Goal: Find specific page/section: Find specific page/section

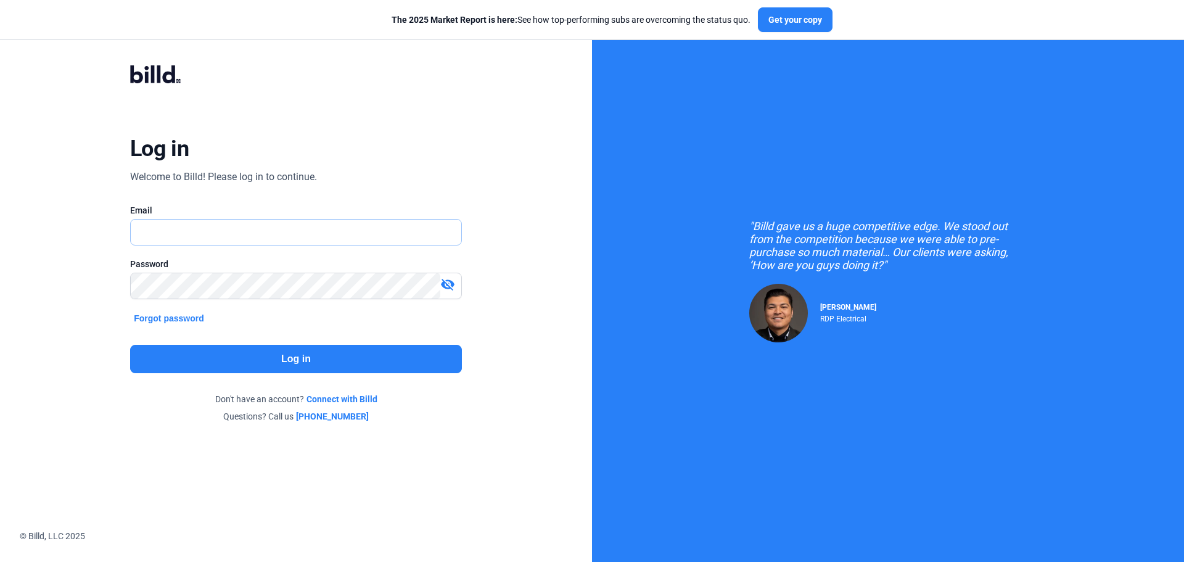
type input "[EMAIL_ADDRESS][DOMAIN_NAME]"
click at [330, 356] on button "Log in" at bounding box center [296, 359] width 332 height 28
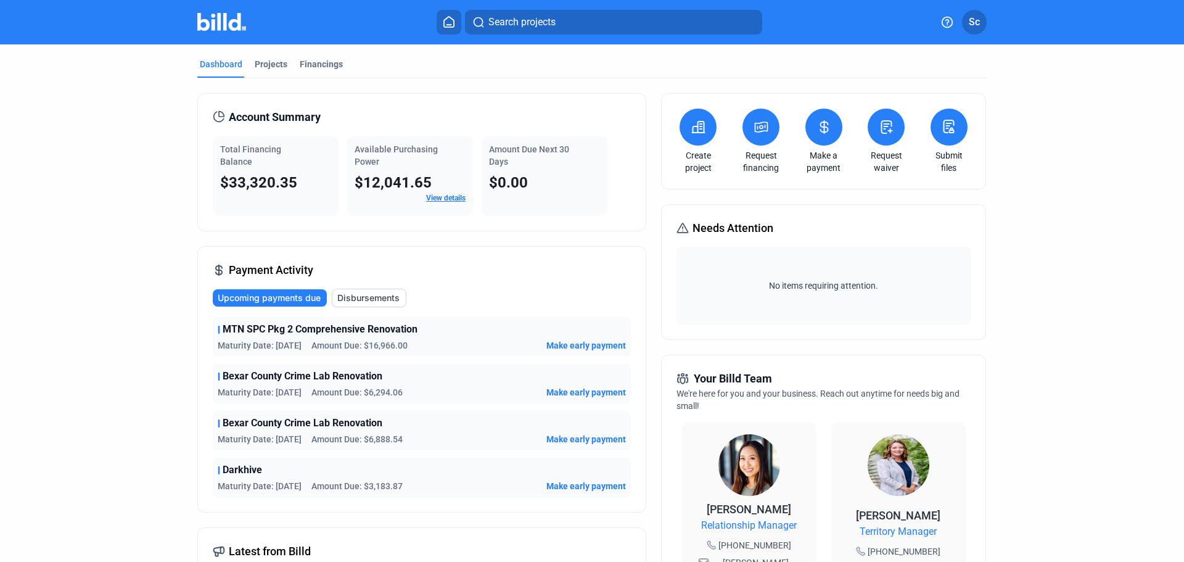
click at [261, 60] on div "Projects" at bounding box center [271, 64] width 33 height 12
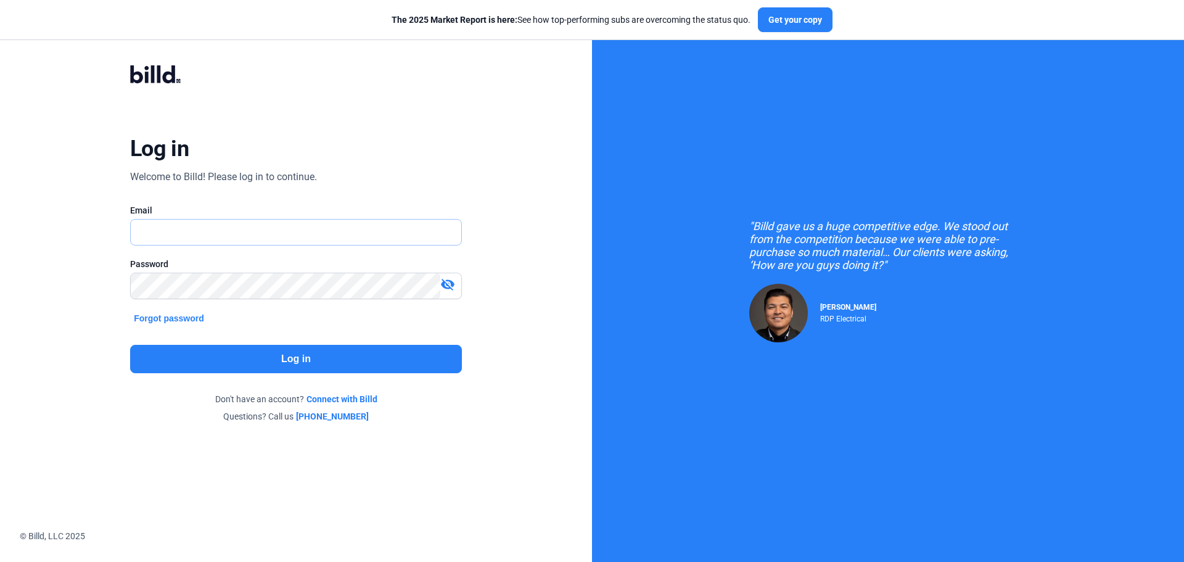
click at [236, 235] on input "text" at bounding box center [296, 231] width 330 height 25
type input "[EMAIL_ADDRESS][DOMAIN_NAME]"
click at [321, 359] on button "Log in" at bounding box center [296, 359] width 332 height 28
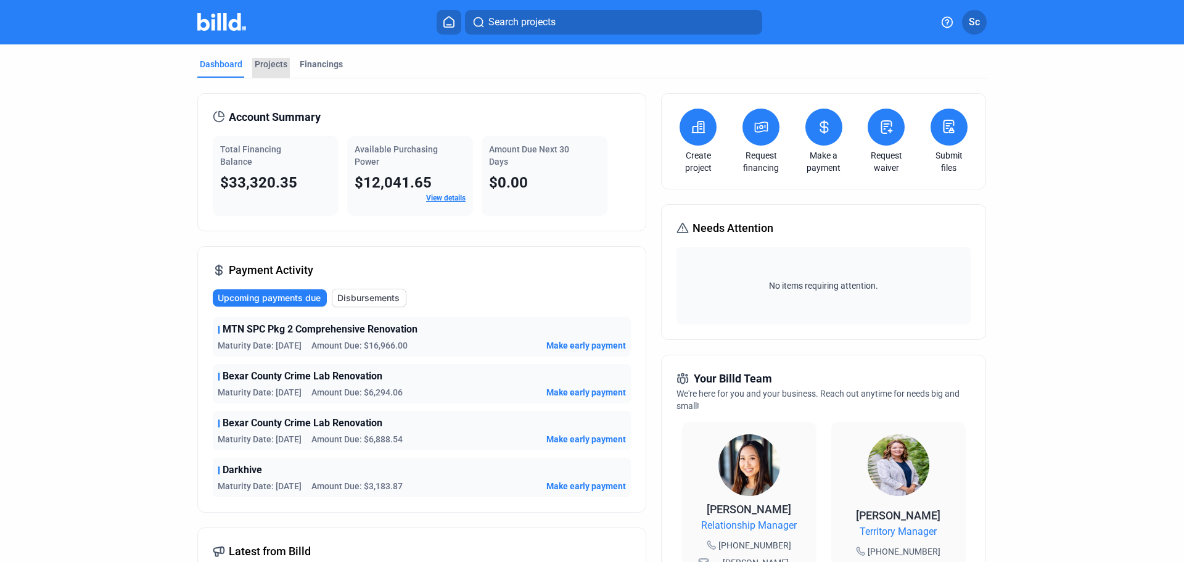
click at [273, 63] on div "Projects" at bounding box center [271, 64] width 33 height 12
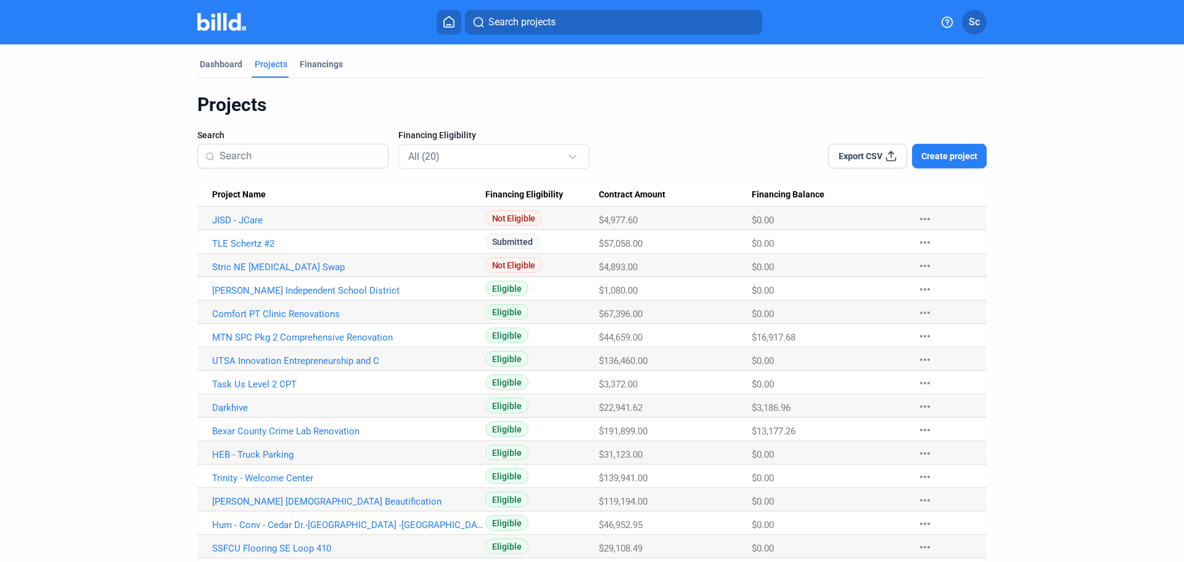
click at [327, 65] on div "Financings" at bounding box center [321, 64] width 43 height 12
